Goal: Task Accomplishment & Management: Use online tool/utility

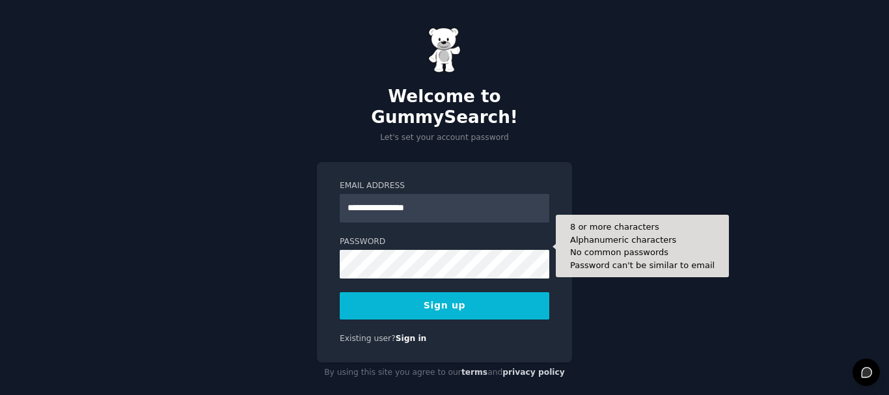
type input "**********"
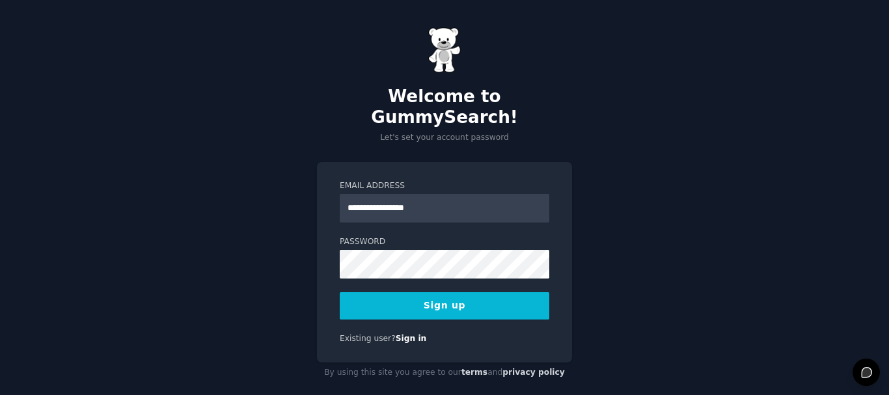
click at [734, 203] on div "**********" at bounding box center [444, 205] width 889 height 411
click at [456, 292] on button "Sign up" at bounding box center [445, 305] width 210 height 27
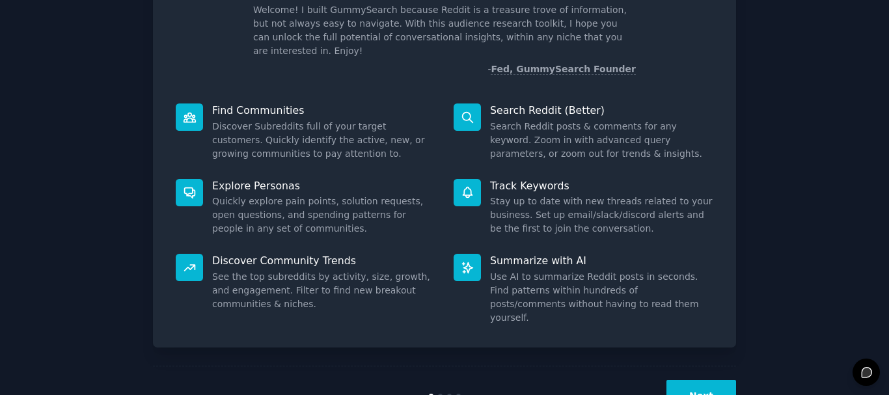
scroll to position [115, 0]
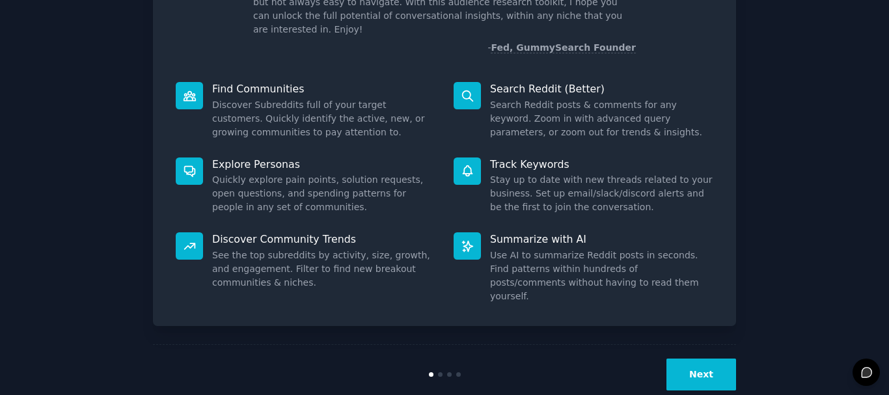
click at [691, 359] on button "Next" at bounding box center [702, 375] width 70 height 32
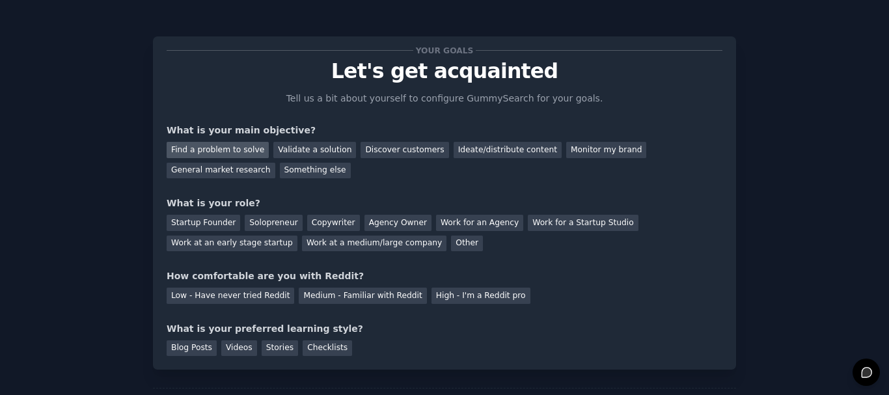
click at [232, 146] on div "Find a problem to solve" at bounding box center [218, 150] width 102 height 16
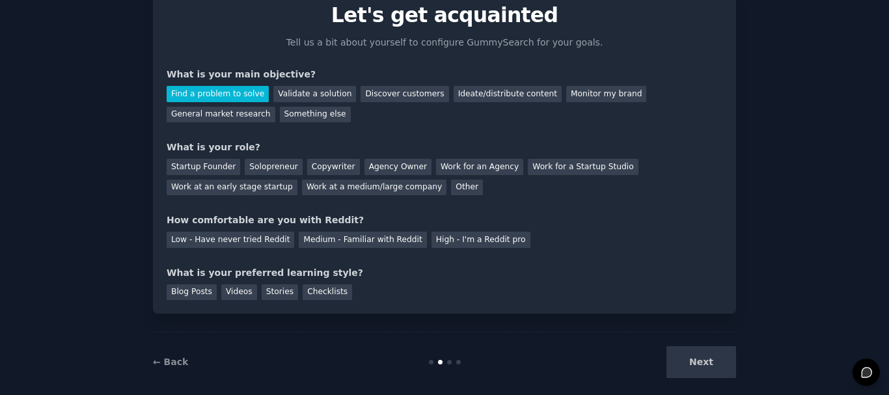
scroll to position [64, 0]
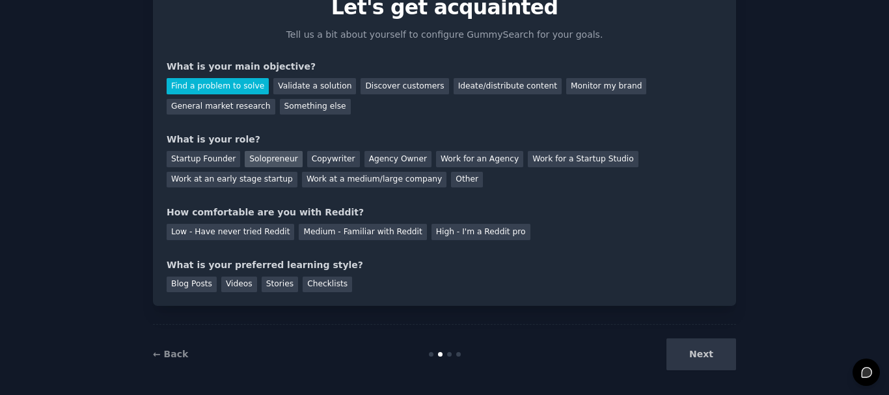
click at [259, 159] on div "Solopreneur" at bounding box center [273, 159] width 57 height 16
click at [246, 230] on div "Low - Have never tried Reddit" at bounding box center [231, 232] width 128 height 16
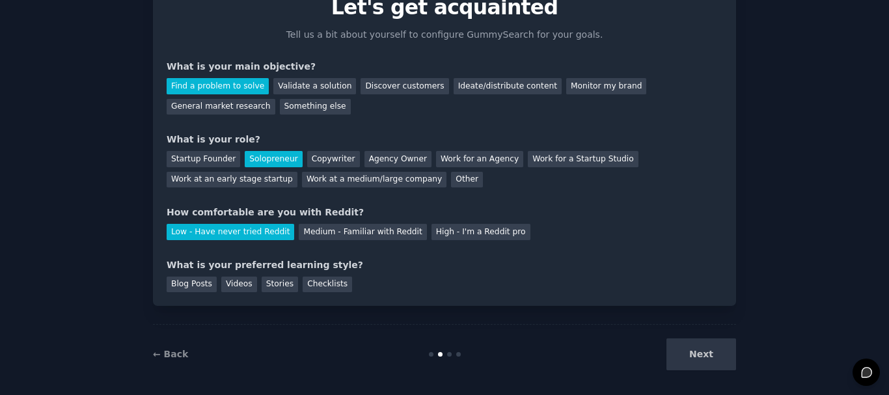
scroll to position [71, 0]
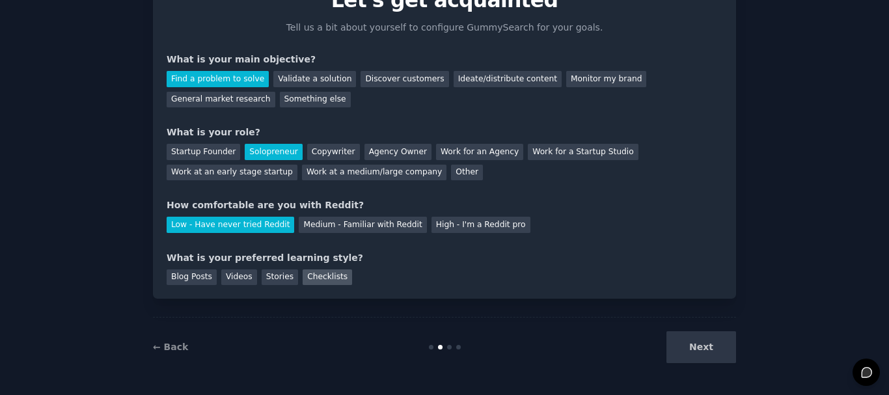
click at [312, 277] on div "Checklists" at bounding box center [327, 277] width 49 height 16
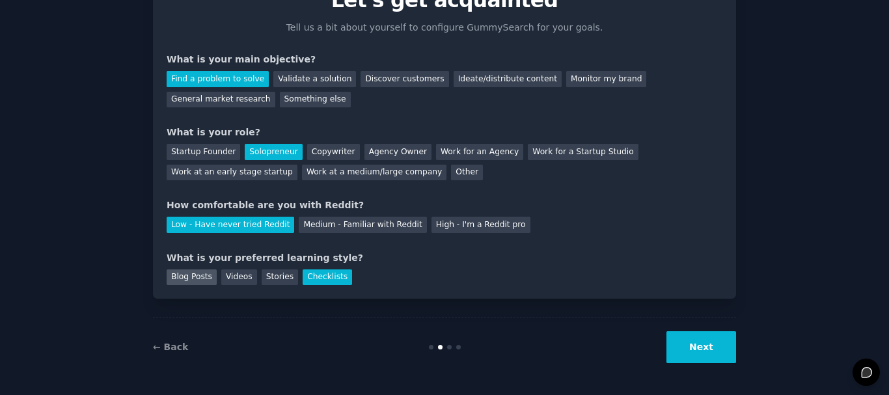
click at [186, 277] on div "Blog Posts" at bounding box center [192, 277] width 50 height 16
click at [310, 278] on div "Checklists" at bounding box center [327, 277] width 49 height 16
click at [708, 349] on button "Next" at bounding box center [702, 347] width 70 height 32
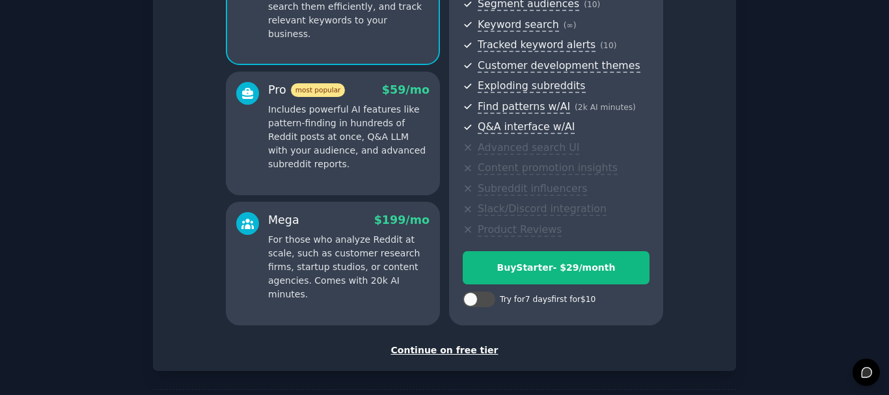
scroll to position [229, 0]
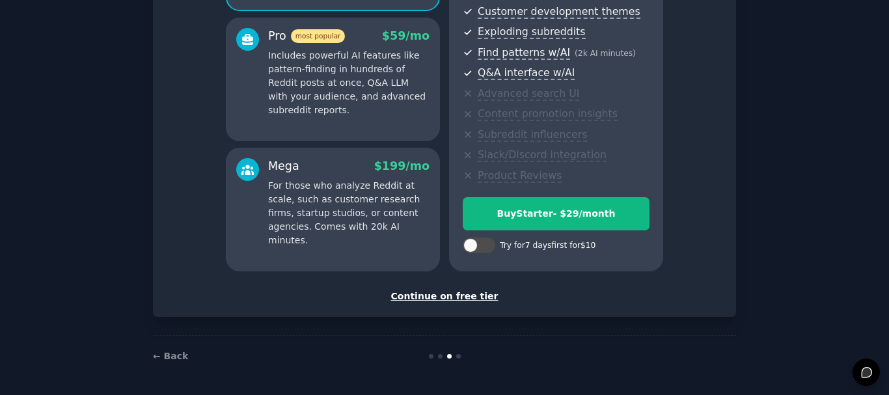
click at [460, 295] on div "Continue on free tier" at bounding box center [445, 297] width 556 height 14
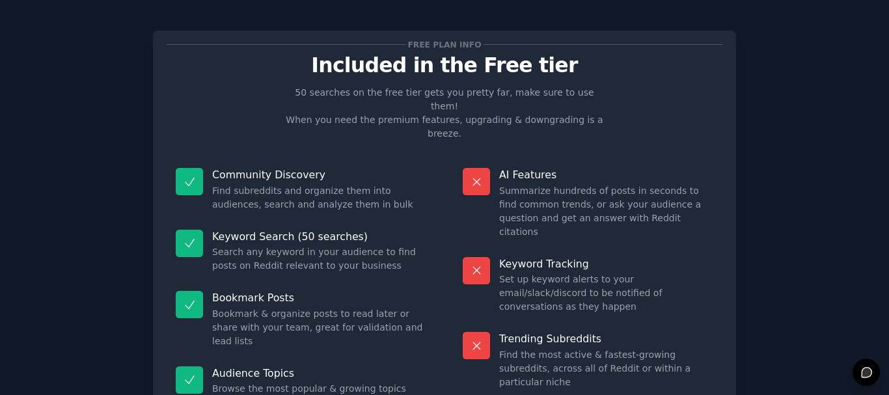
scroll to position [112, 0]
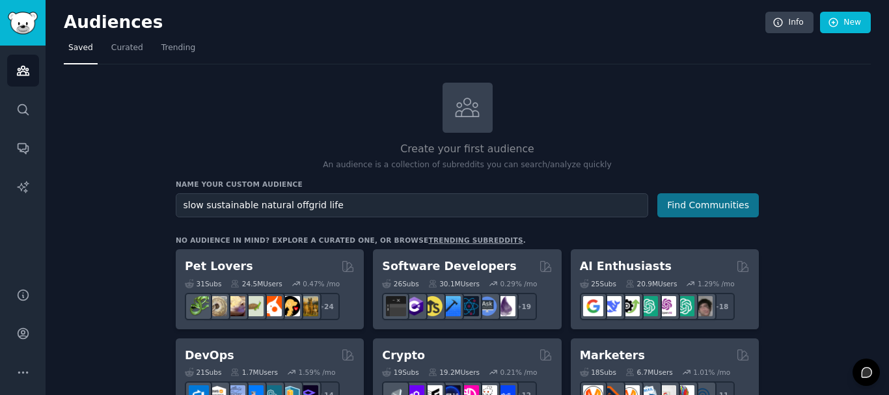
type input "slow sustainable natural offgrid life"
click at [710, 201] on button "Find Communities" at bounding box center [708, 205] width 102 height 24
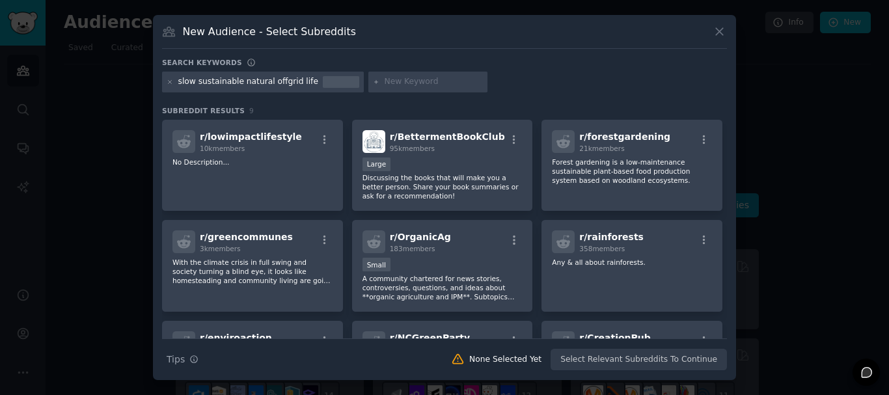
click at [234, 85] on div "slow sustainable natural offgrid life" at bounding box center [248, 82] width 140 height 12
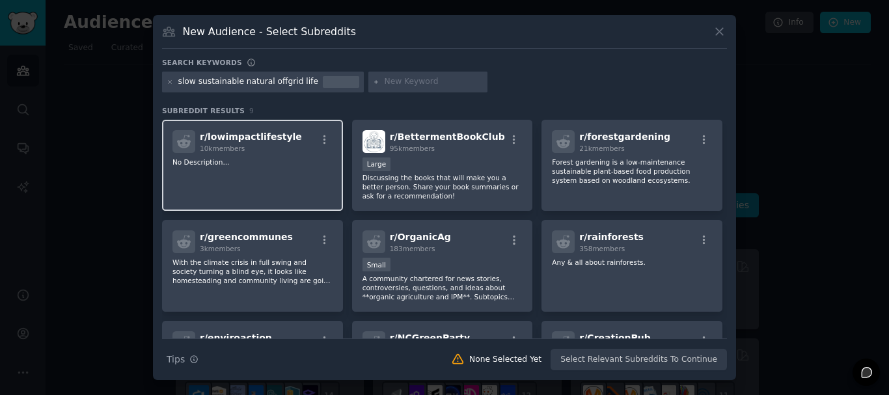
click at [256, 164] on p "No Description..." at bounding box center [253, 162] width 160 height 9
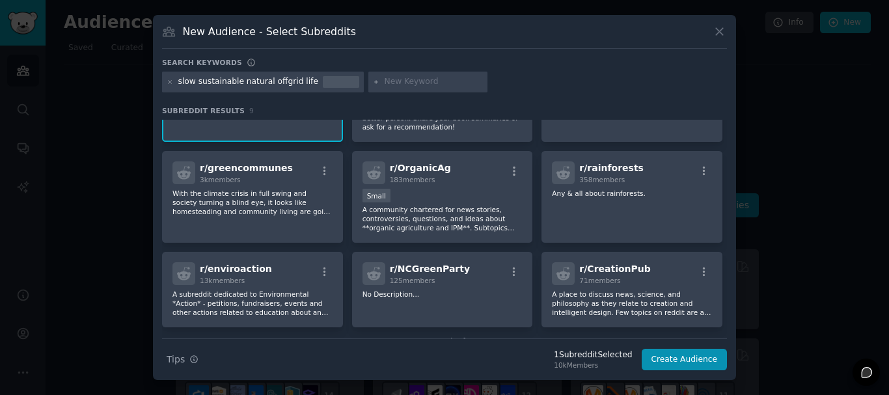
scroll to position [70, 0]
click at [256, 186] on div "r/ greencommunes 3k members With the climate crisis in full swing and society t…" at bounding box center [252, 196] width 181 height 92
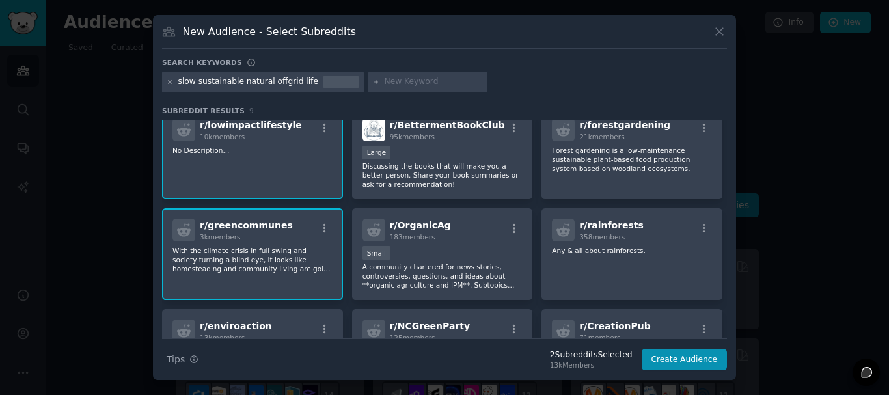
scroll to position [0, 0]
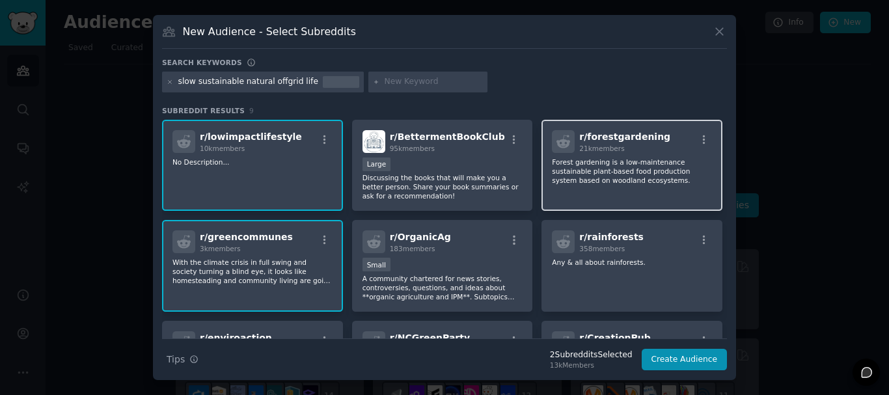
click at [675, 182] on p "Forest gardening is a low-maintenance sustainable plant-based food production s…" at bounding box center [632, 171] width 160 height 27
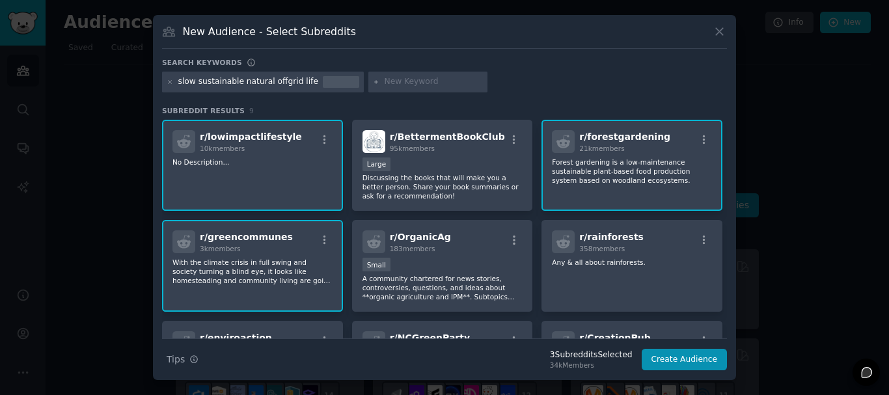
scroll to position [104, 0]
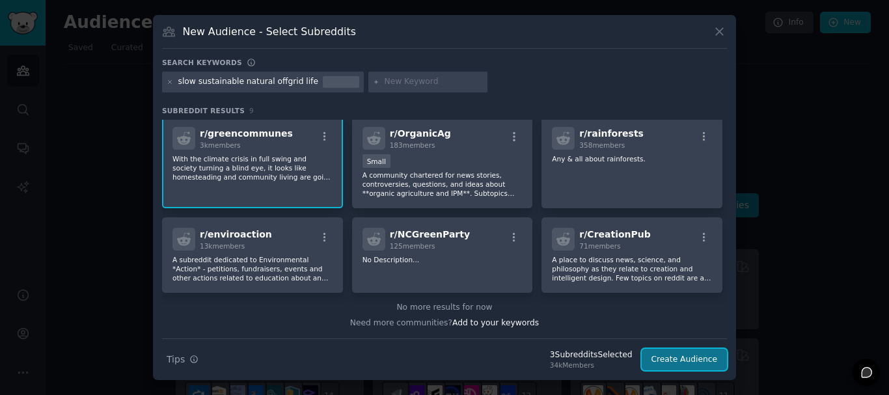
click at [674, 360] on button "Create Audience" at bounding box center [685, 360] width 86 height 22
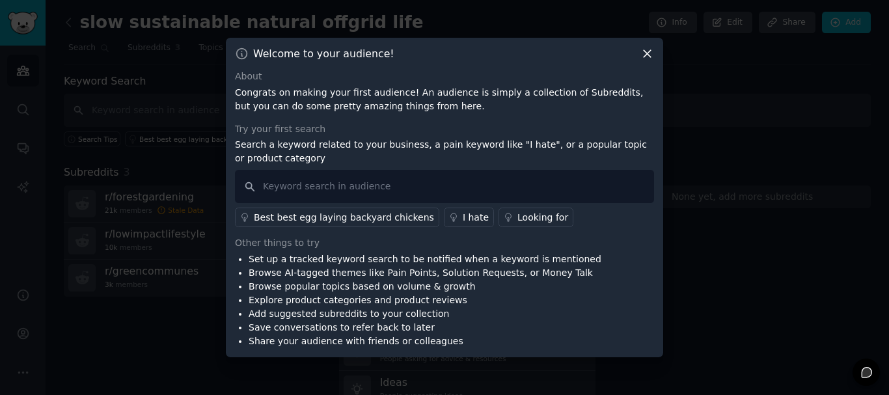
click at [463, 216] on div "I hate" at bounding box center [476, 218] width 26 height 14
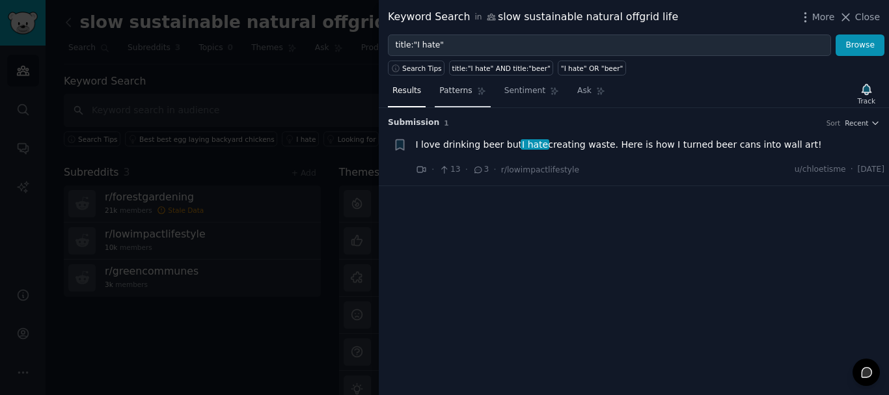
click at [450, 91] on span "Patterns" at bounding box center [455, 91] width 33 height 12
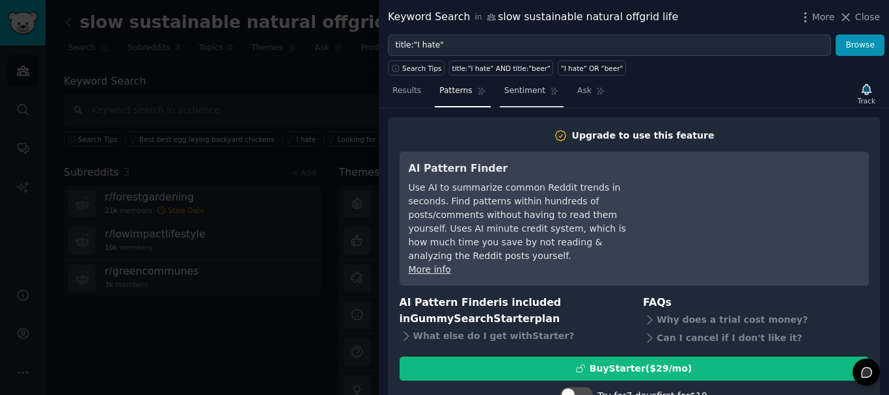
click at [514, 89] on span "Sentiment" at bounding box center [524, 91] width 41 height 12
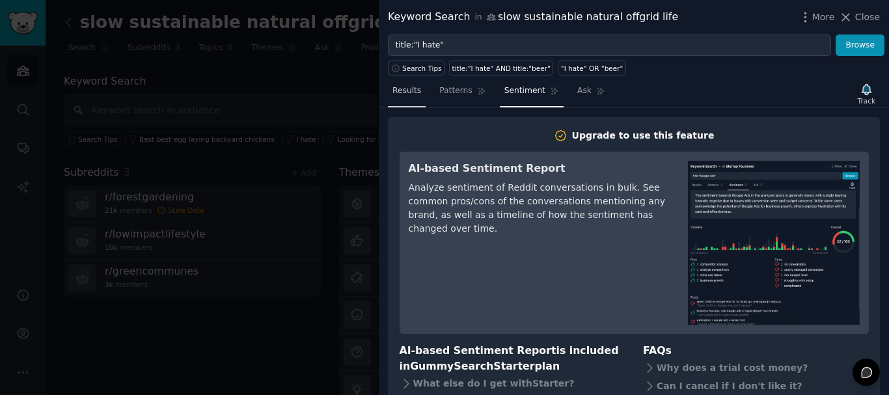
click at [409, 90] on span "Results" at bounding box center [407, 91] width 29 height 12
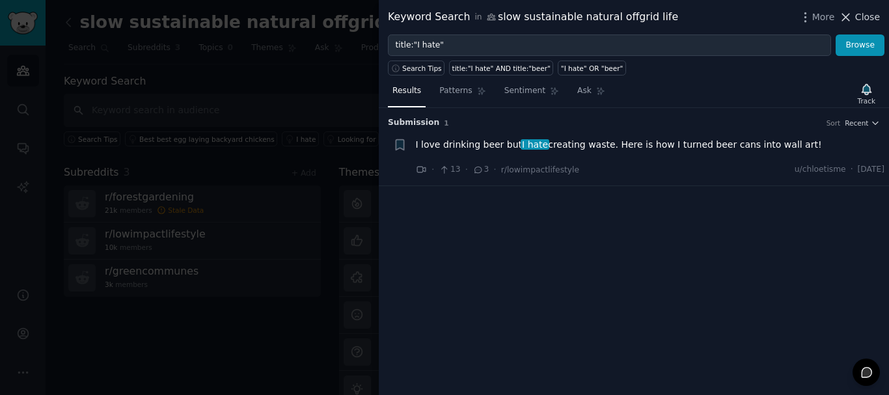
click at [851, 21] on icon at bounding box center [846, 17] width 14 height 14
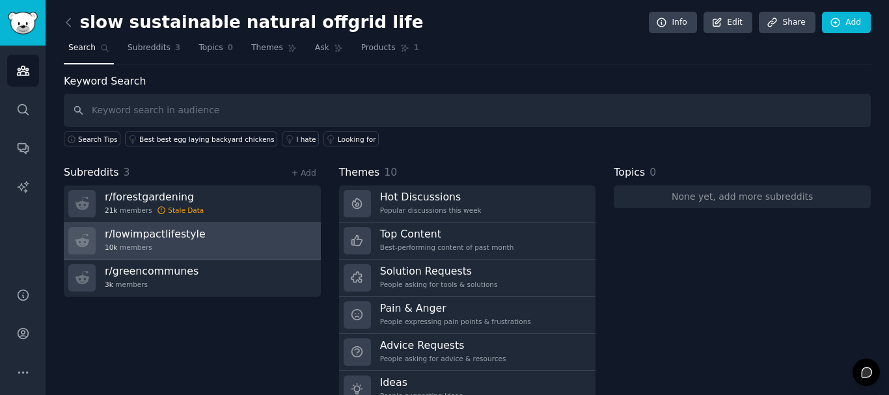
click at [184, 235] on h3 "r/ lowimpactlifestyle" at bounding box center [155, 234] width 101 height 14
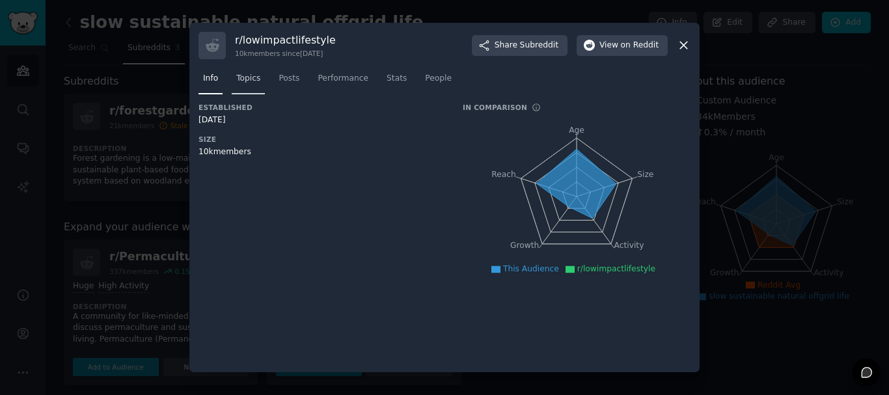
click at [247, 77] on span "Topics" at bounding box center [248, 79] width 24 height 12
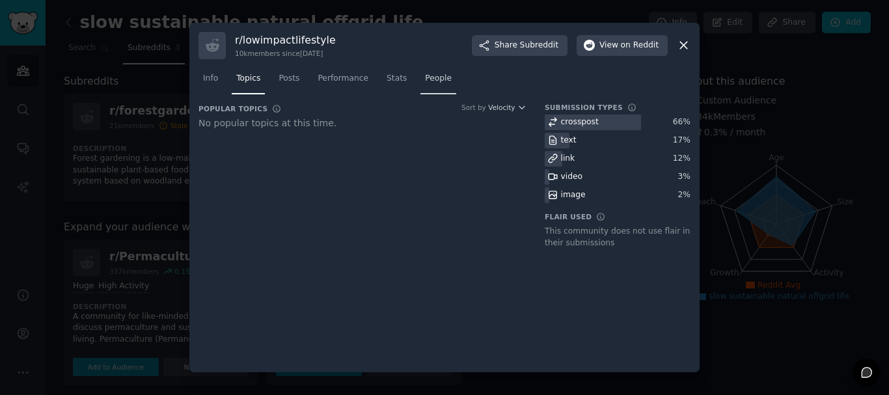
click at [425, 76] on span "People" at bounding box center [438, 79] width 27 height 12
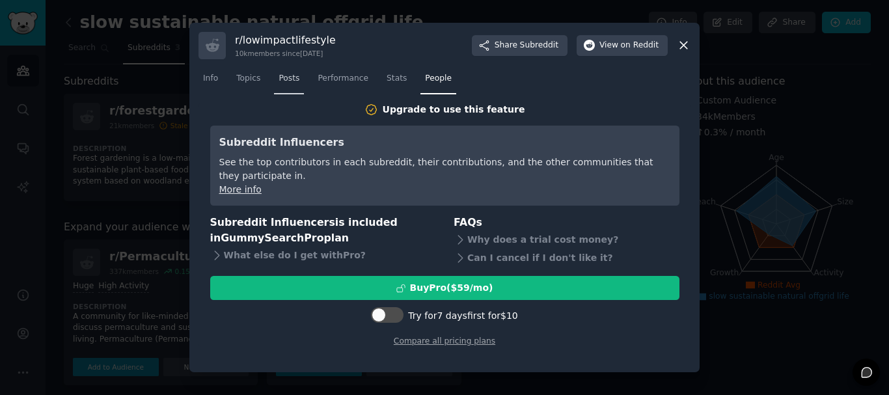
click at [284, 75] on span "Posts" at bounding box center [289, 79] width 21 height 12
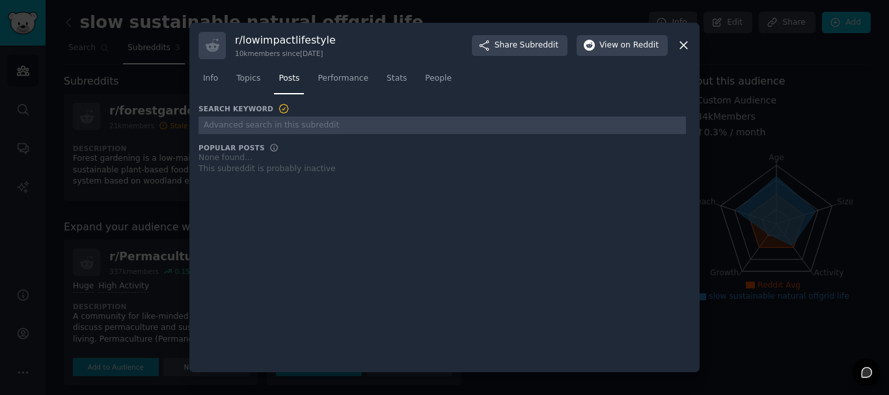
click at [682, 47] on icon at bounding box center [683, 45] width 7 height 7
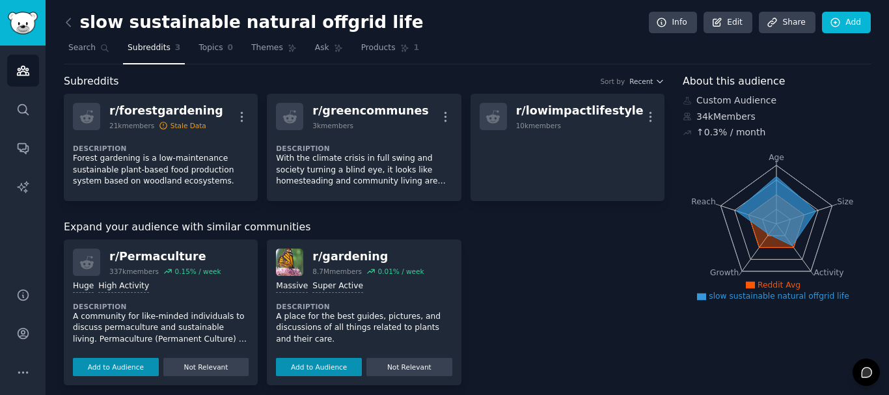
scroll to position [8, 0]
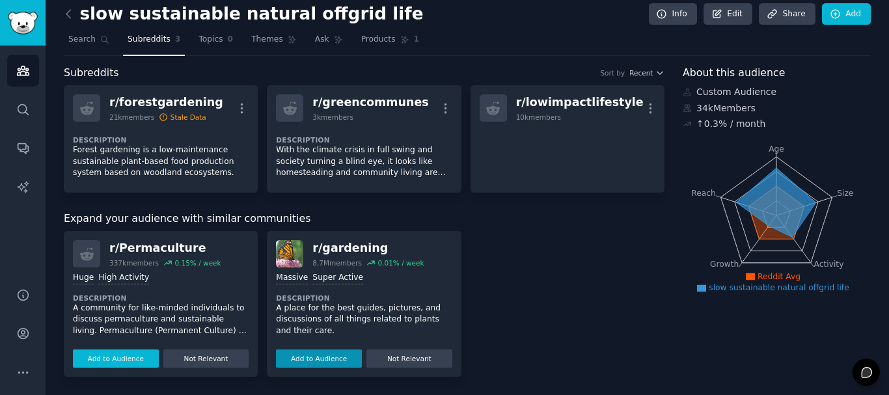
click at [134, 359] on button "Add to Audience" at bounding box center [116, 359] width 86 height 18
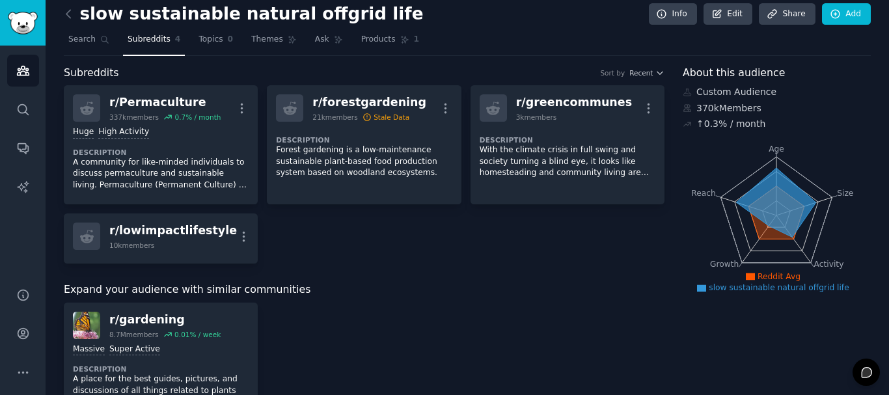
scroll to position [80, 0]
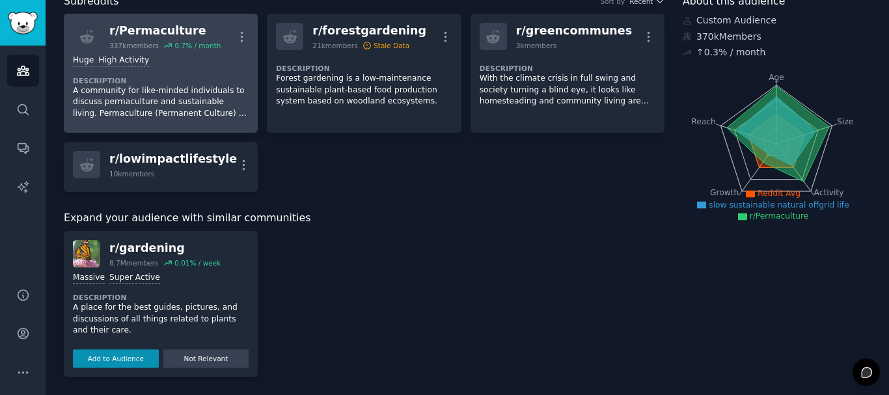
click at [226, 109] on p "A community for like-minded individuals to discuss permaculture and sustainable…" at bounding box center [161, 102] width 176 height 35
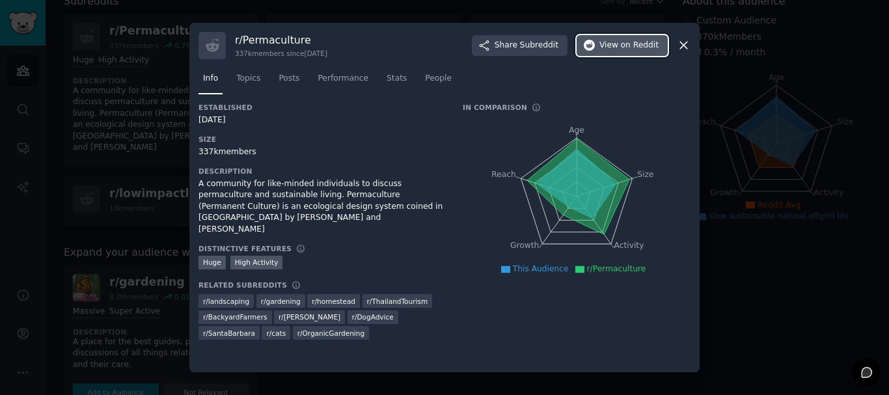
click at [616, 49] on span "View on Reddit" at bounding box center [629, 46] width 59 height 12
